Goal: Task Accomplishment & Management: Use online tool/utility

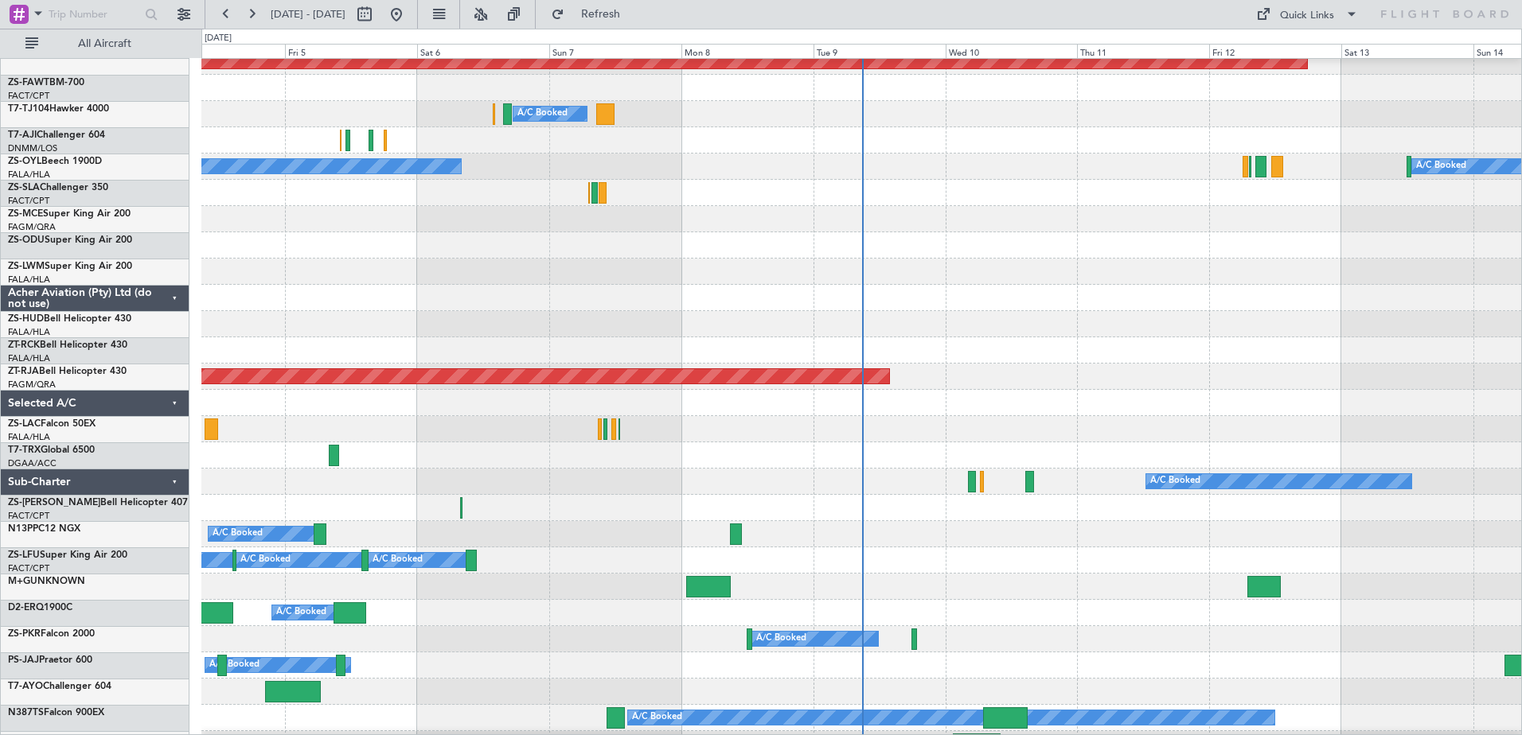
scroll to position [1035, 0]
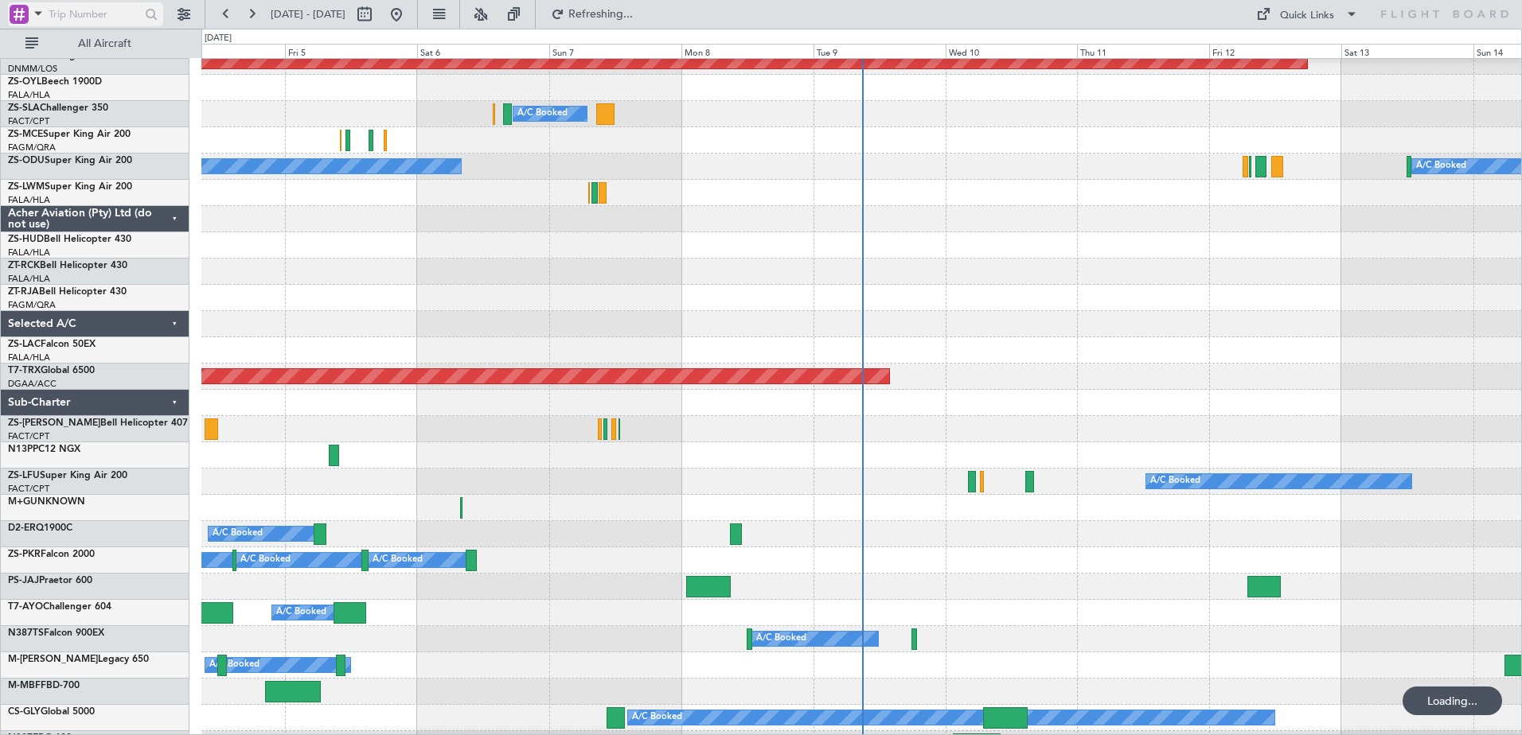
click at [30, 14] on span at bounding box center [38, 13] width 19 height 20
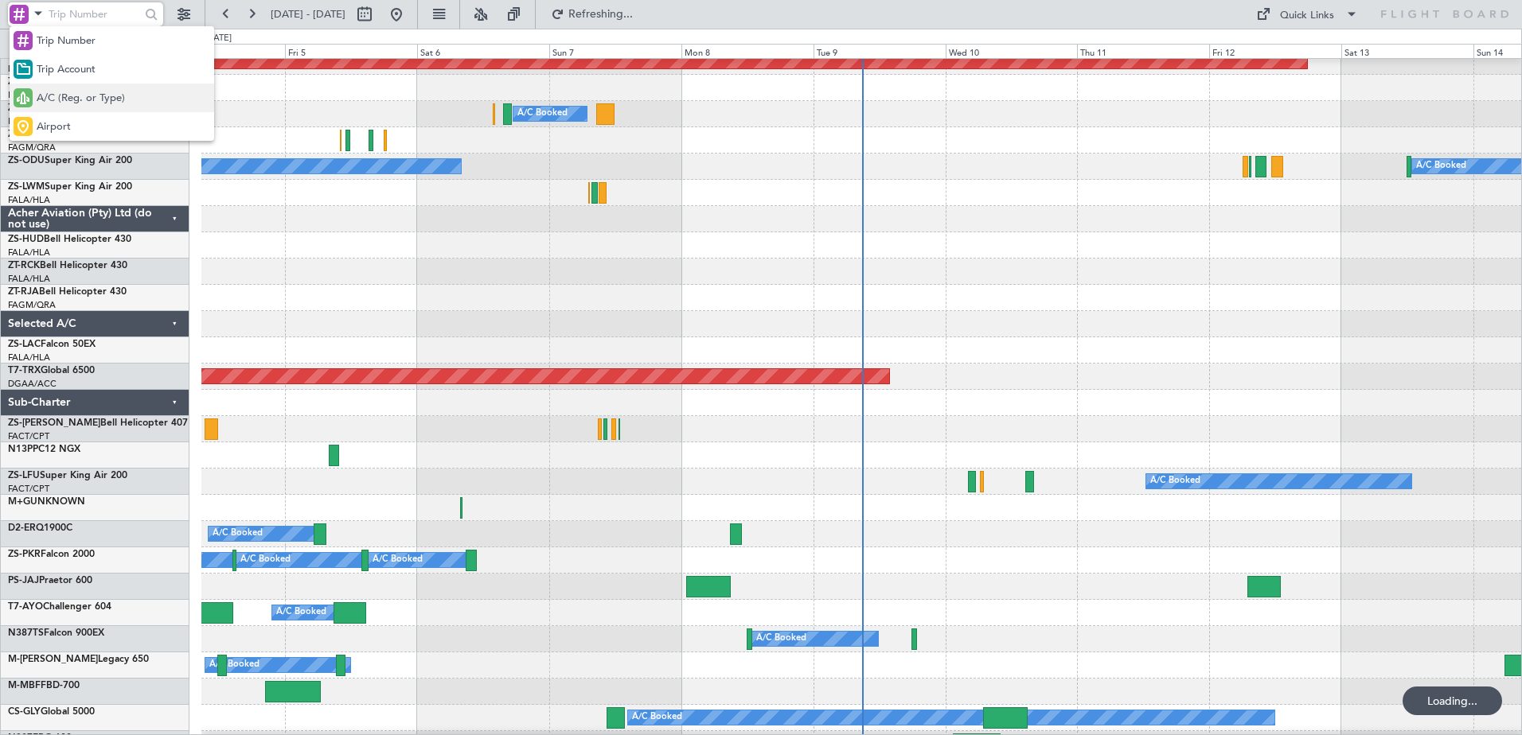
click at [56, 104] on span "A/C (Reg. or Type)" at bounding box center [81, 99] width 88 height 16
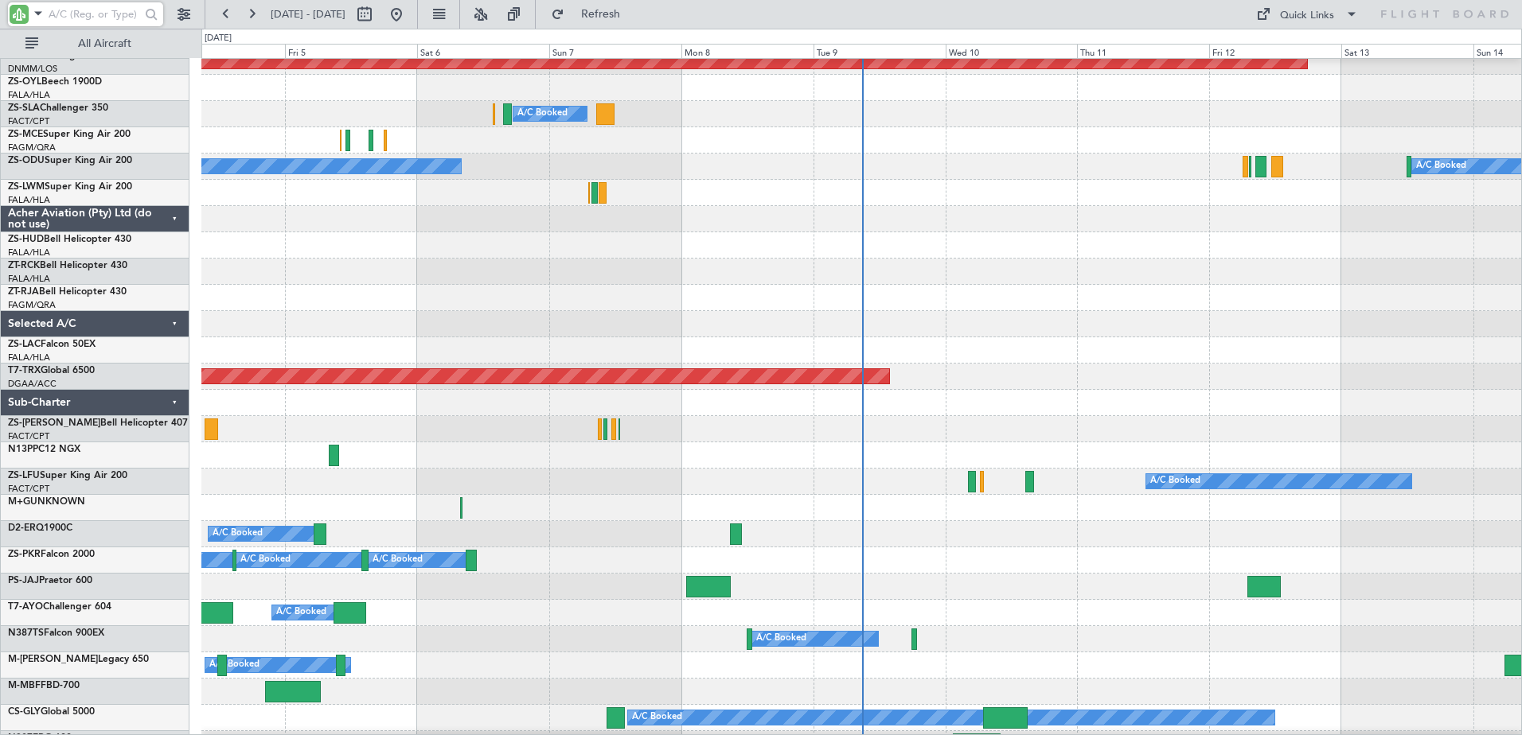
click at [84, 14] on input "text" at bounding box center [95, 14] width 92 height 24
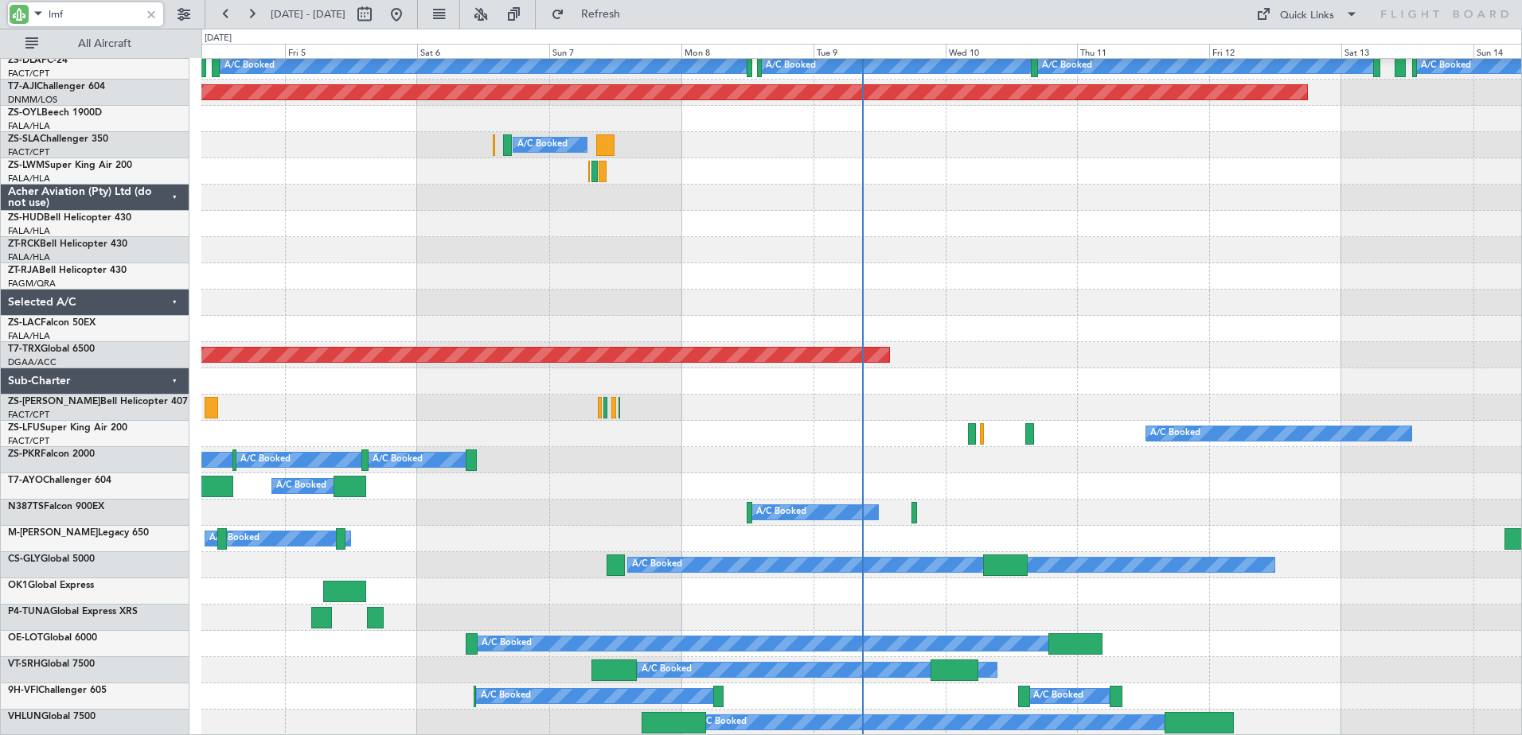
scroll to position [0, 0]
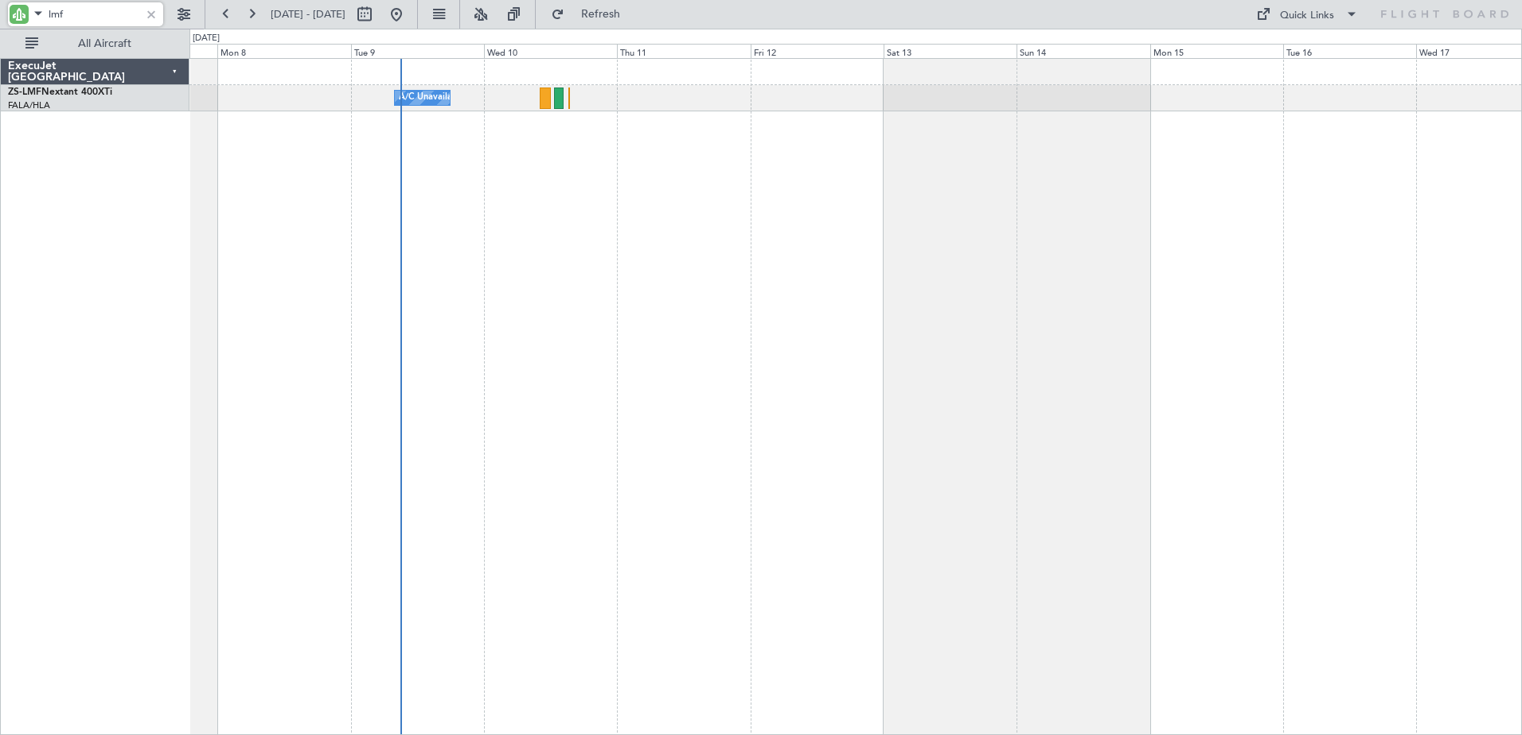
click at [249, 485] on div "A/C Unavailable A/C Booked" at bounding box center [855, 396] width 1332 height 677
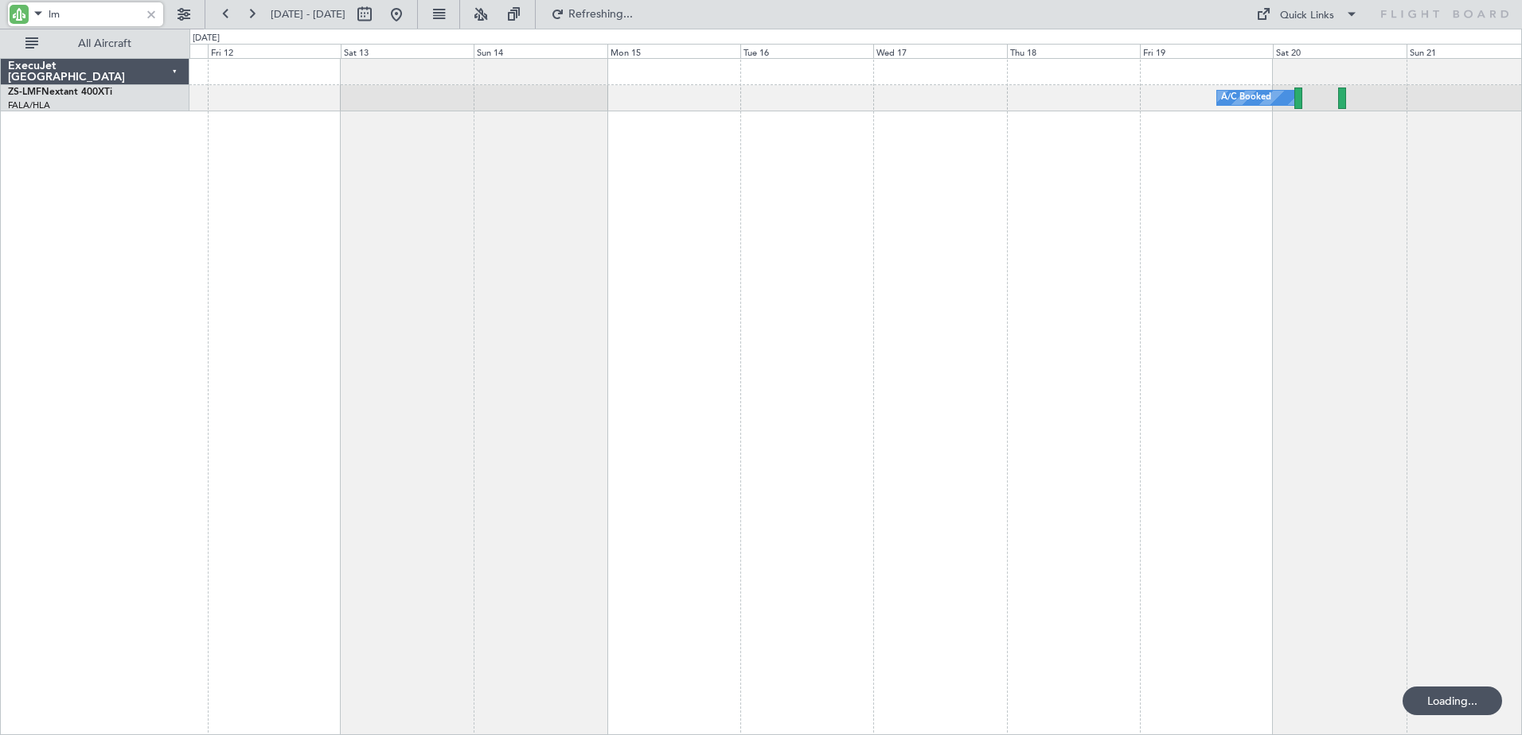
type input "l"
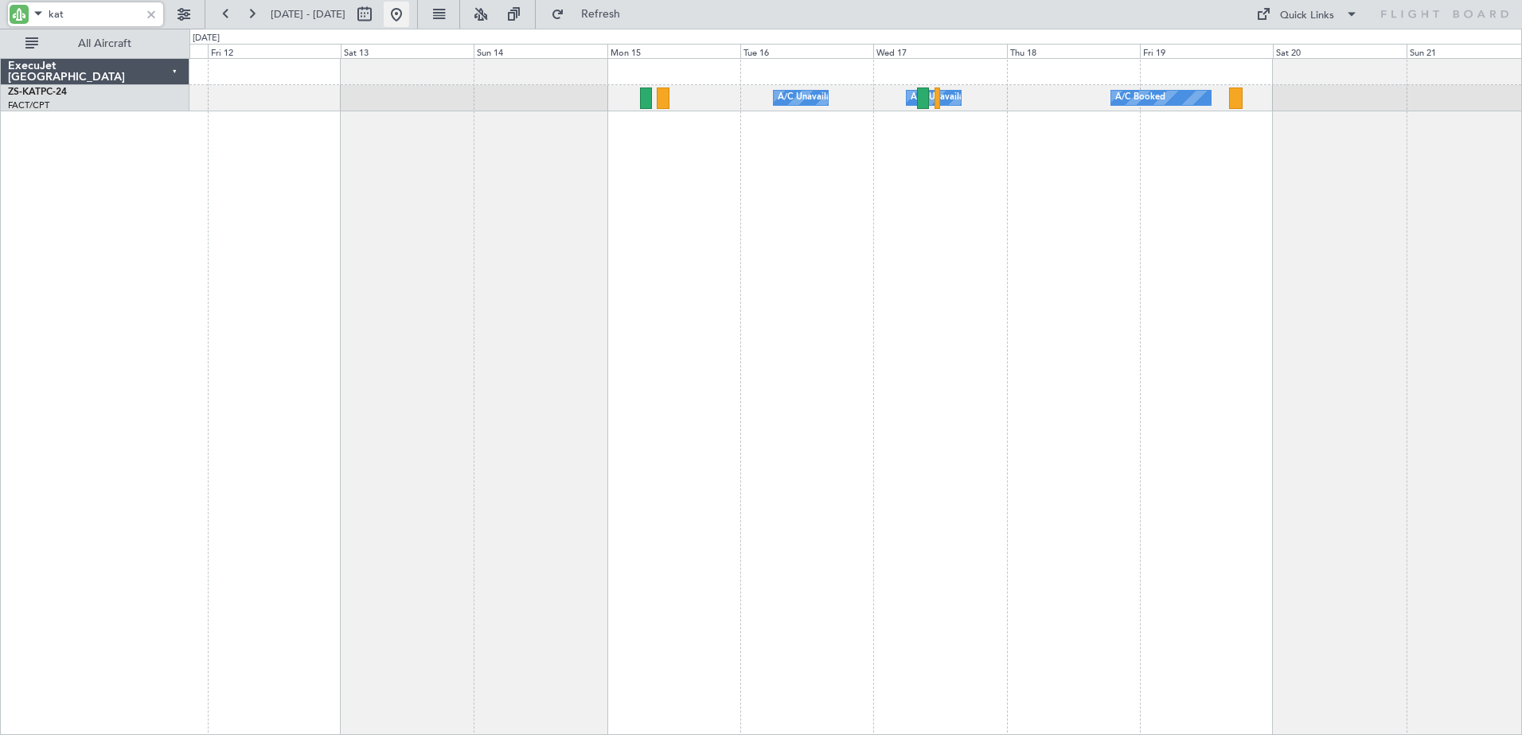
type input "kat"
click at [409, 10] on button at bounding box center [396, 14] width 25 height 25
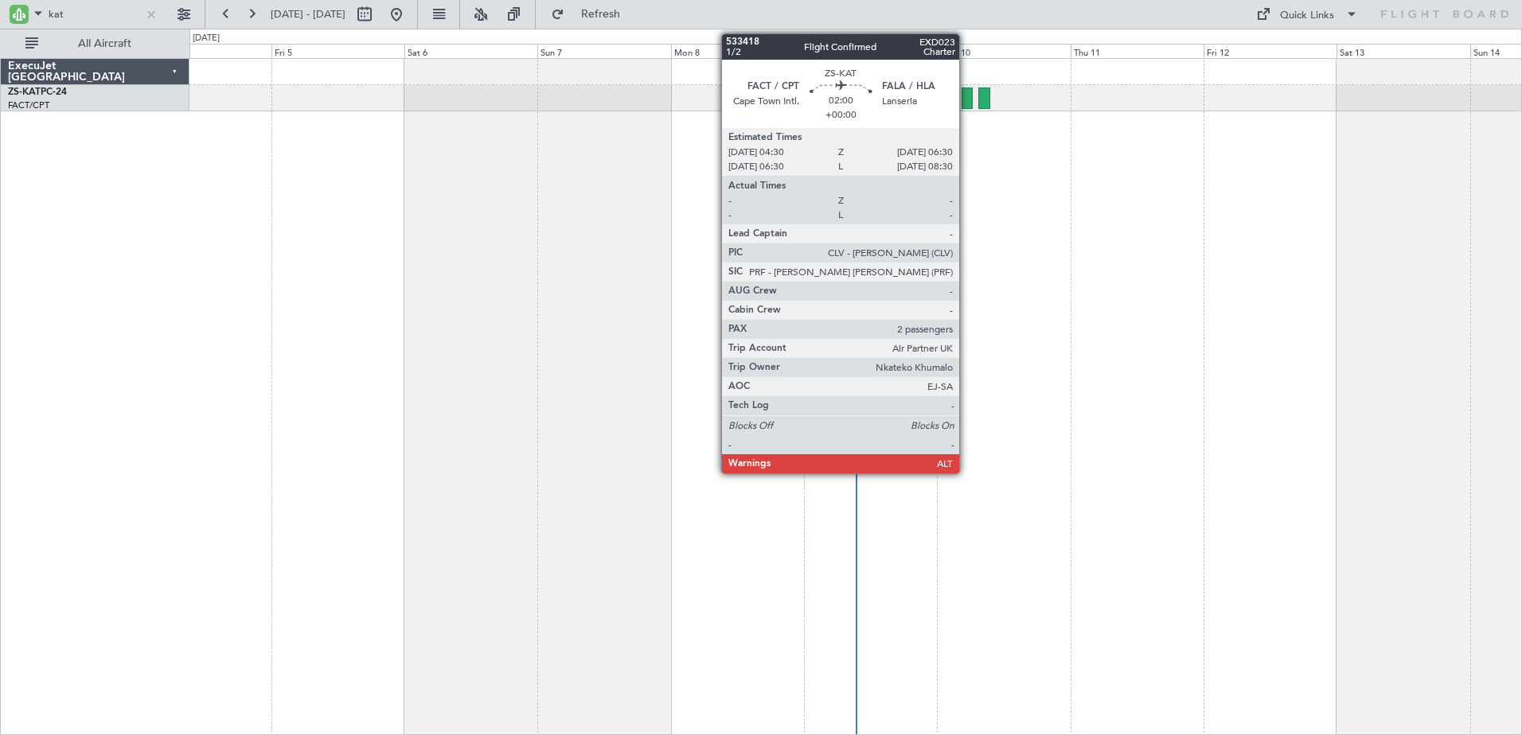
click at [966, 103] on div at bounding box center [966, 98] width 11 height 21
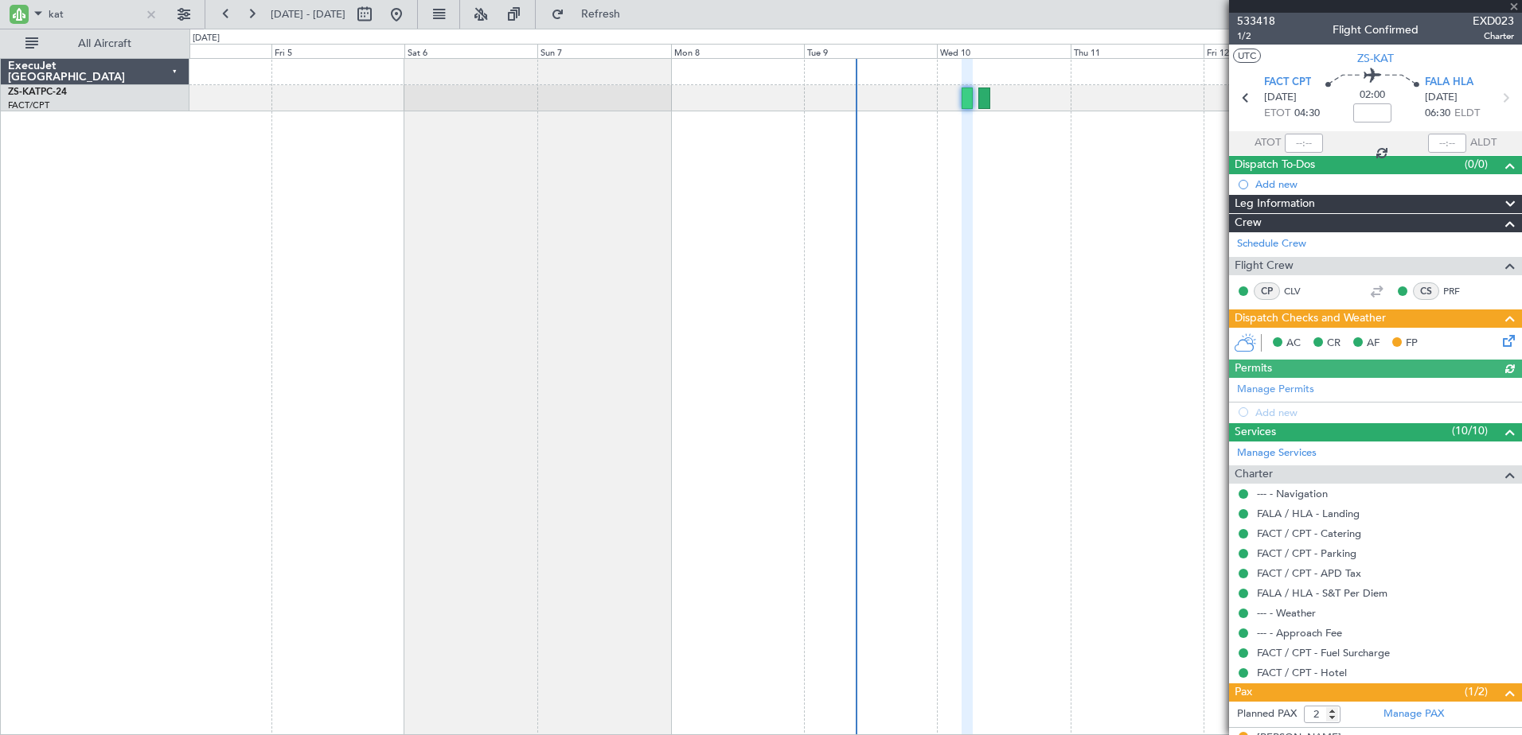
scroll to position [64, 0]
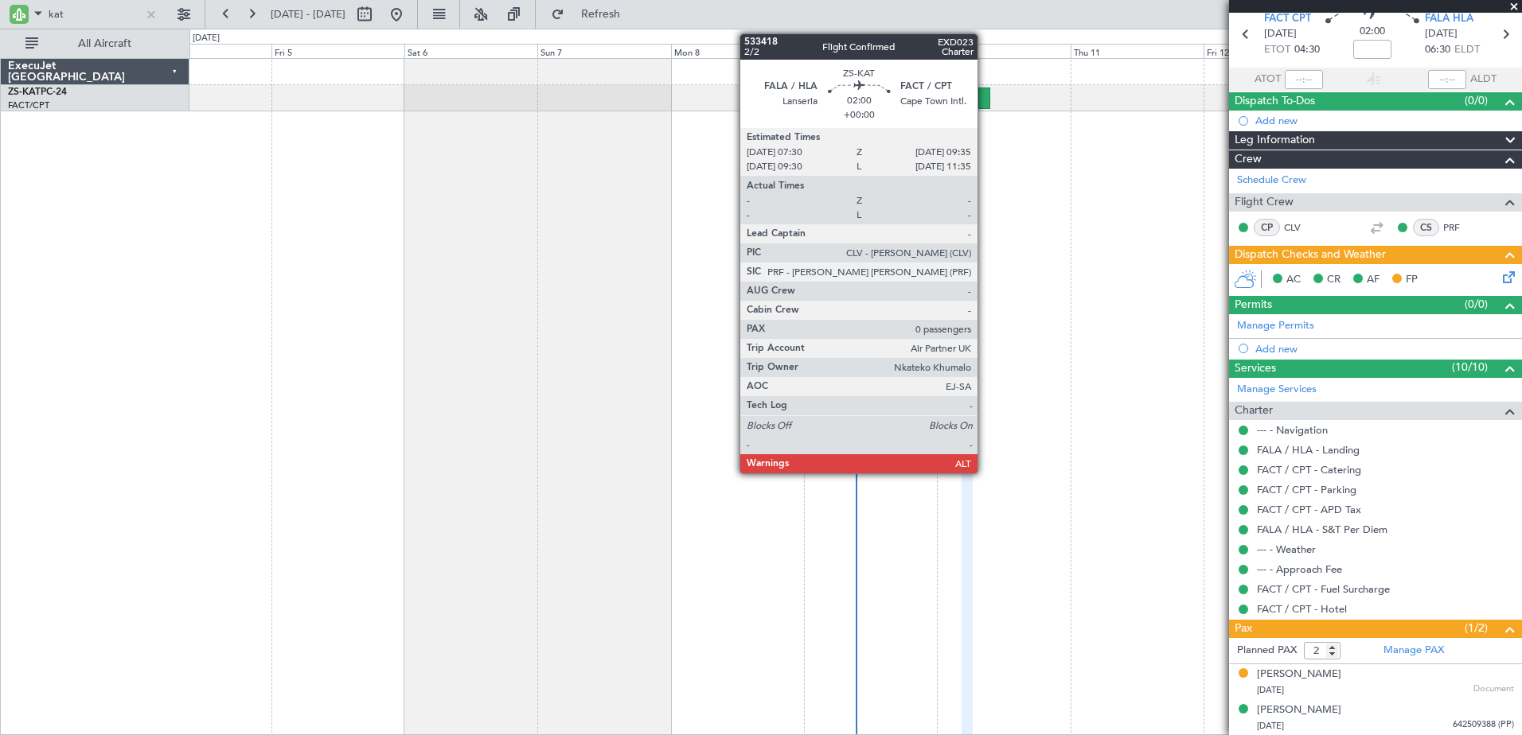
click at [984, 92] on div at bounding box center [984, 98] width 12 height 21
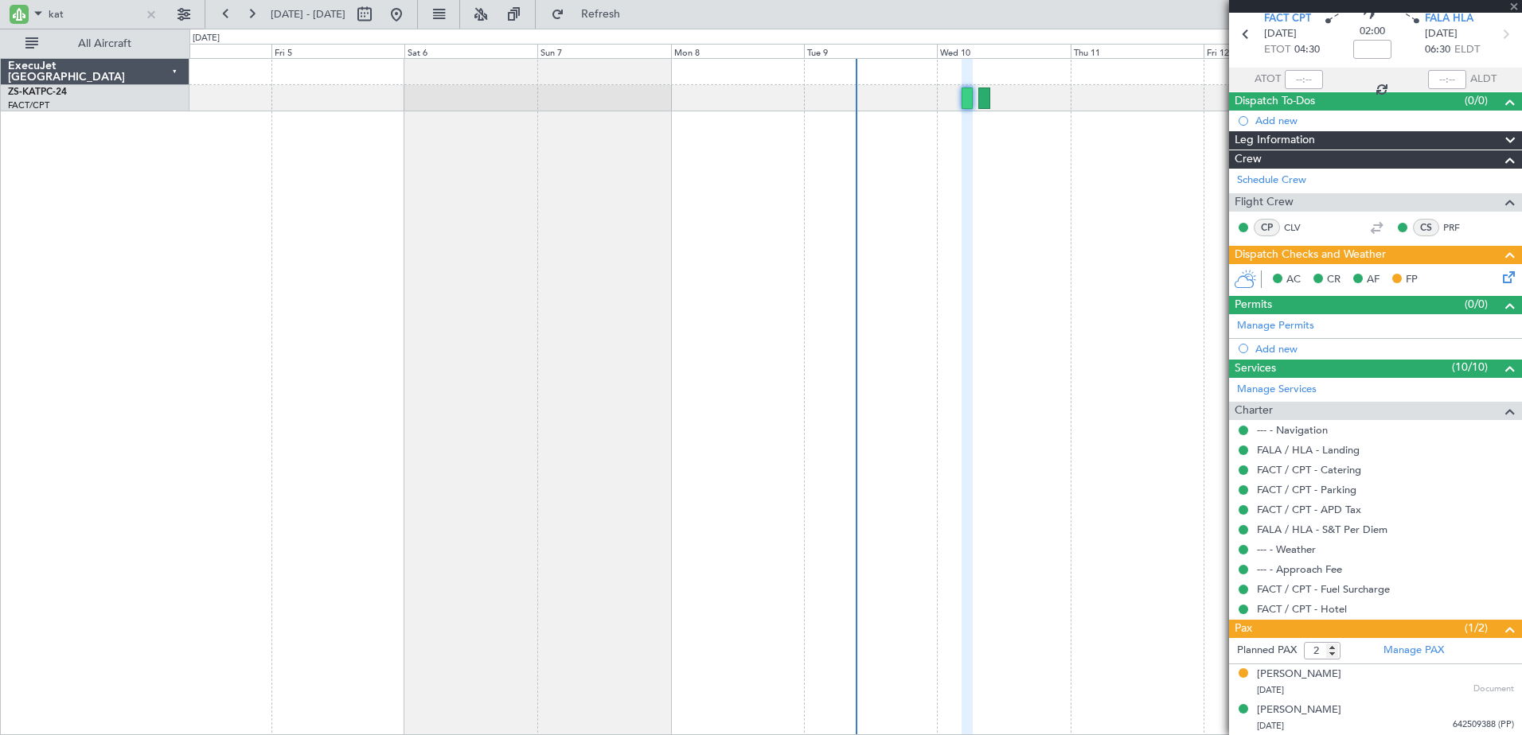
type input "0"
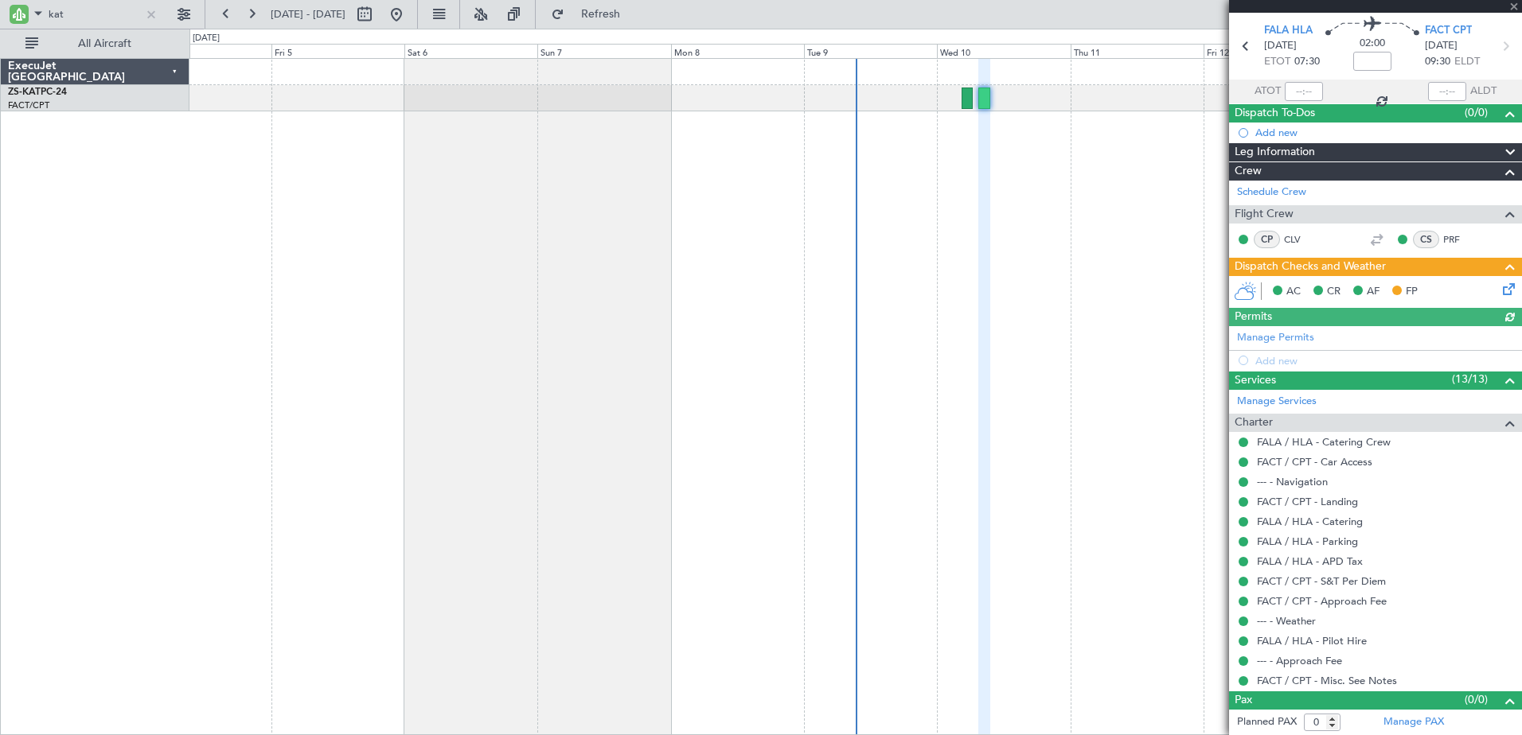
scroll to position [0, 0]
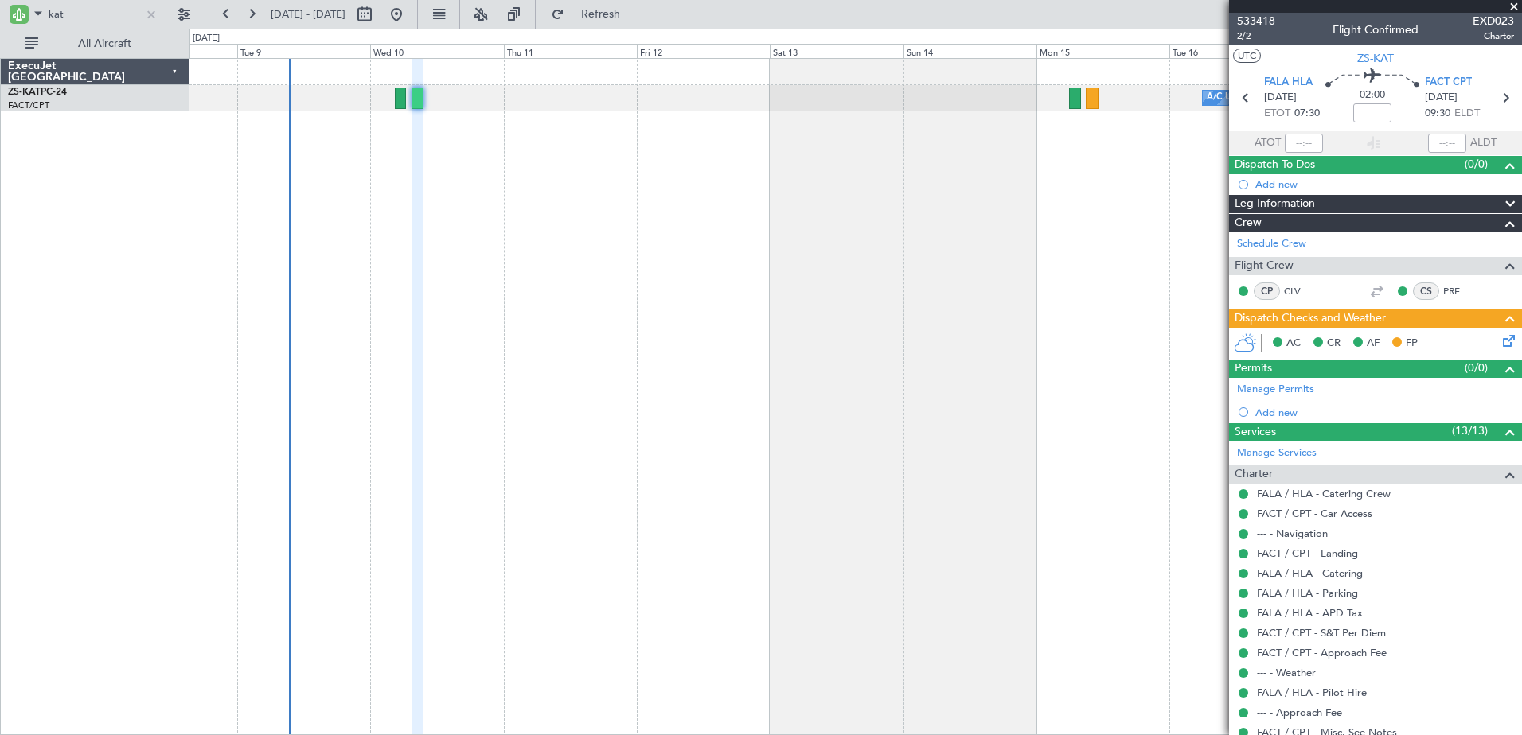
click at [521, 285] on div "A/C Unavailable A/C Unavailable A/C Booked" at bounding box center [855, 396] width 1332 height 677
click at [31, 13] on span at bounding box center [38, 13] width 19 height 20
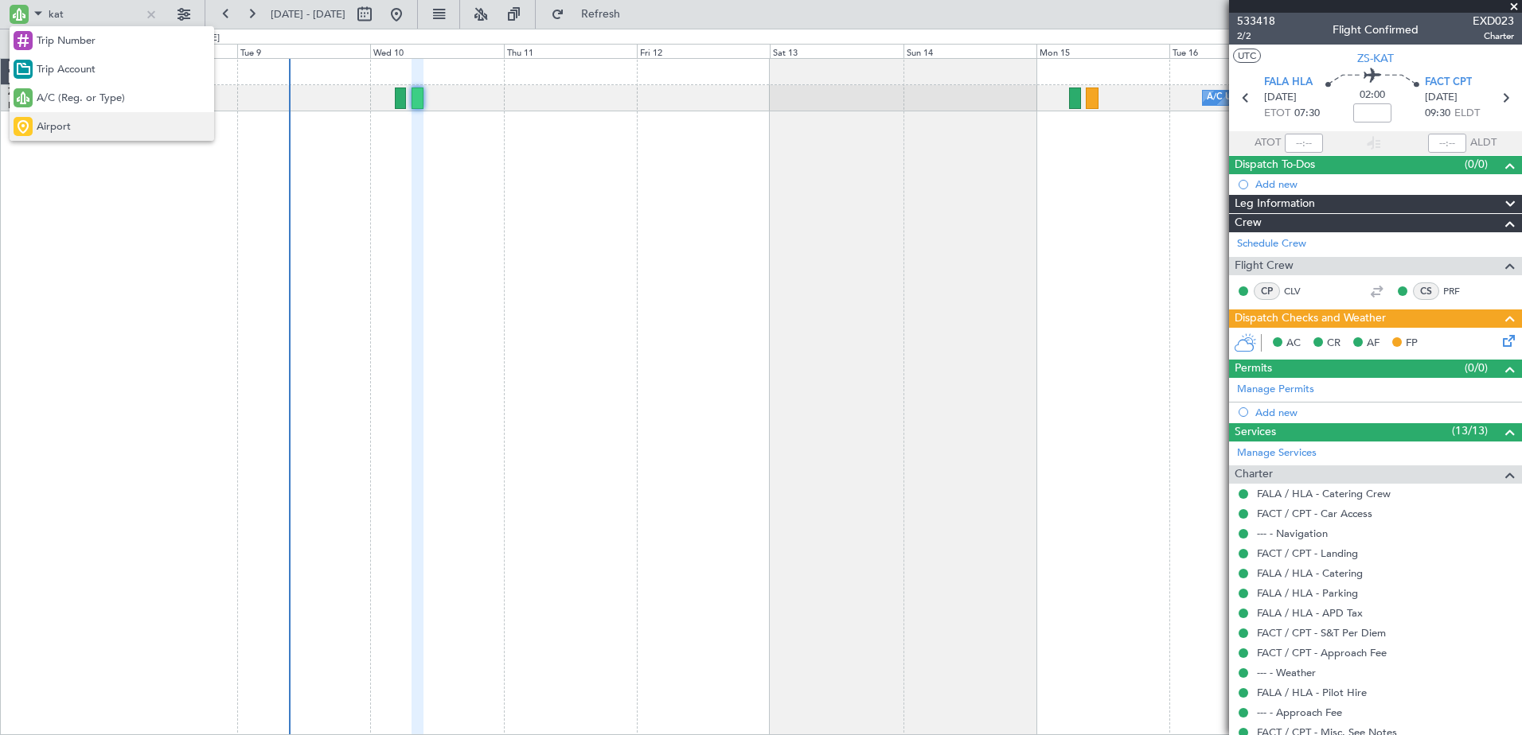
click at [82, 119] on div "Airport" at bounding box center [112, 126] width 205 height 29
